Goal: Task Accomplishment & Management: Manage account settings

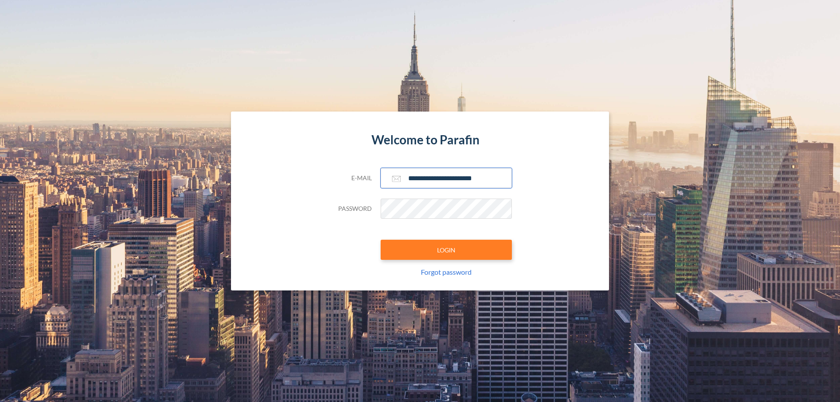
type input "**********"
click at [446, 250] on button "LOGIN" at bounding box center [446, 250] width 131 height 20
